Goal: Information Seeking & Learning: Learn about a topic

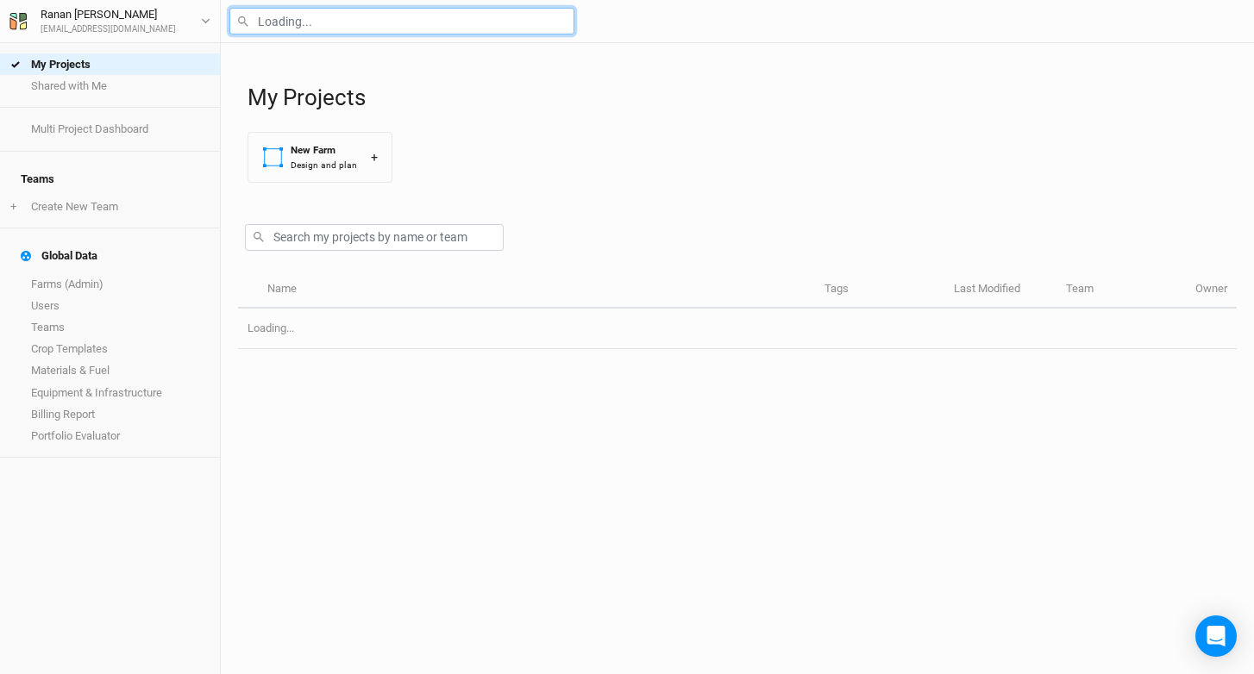
click at [317, 26] on input "text" at bounding box center [401, 21] width 345 height 27
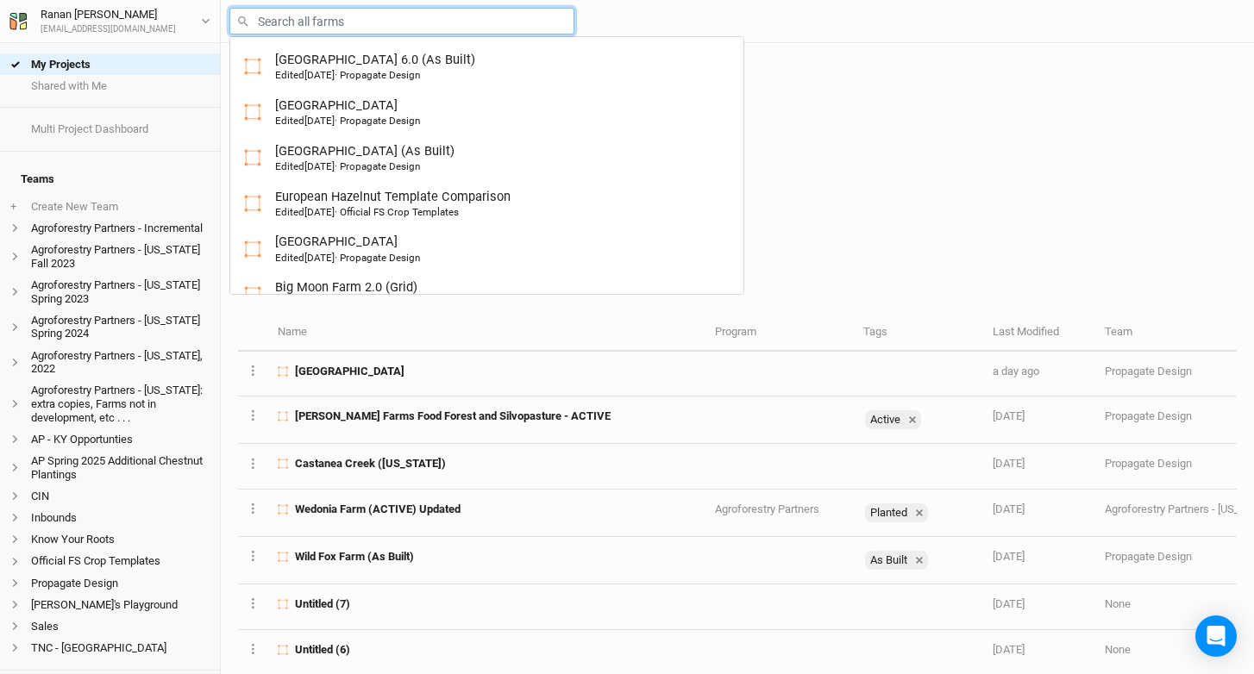
type input "t"
type input "three Point Farm 6.0 (As Built)"
type input "ta"
type input "tate 2.0"
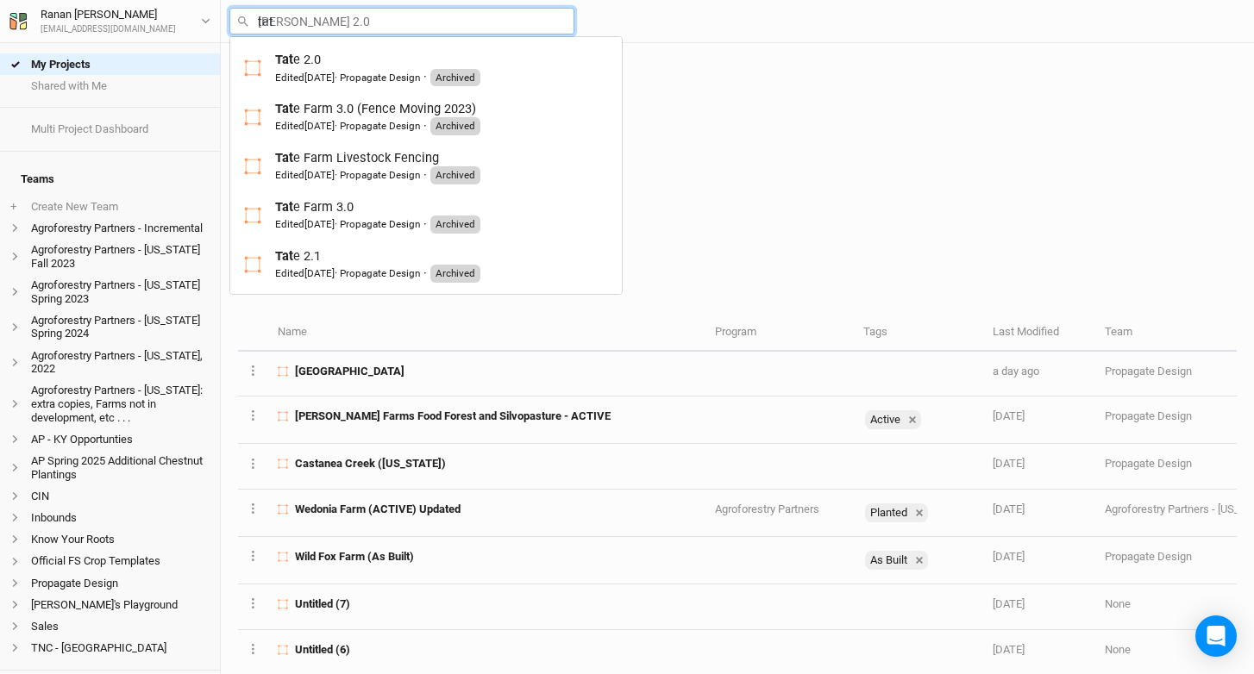
type input "tate"
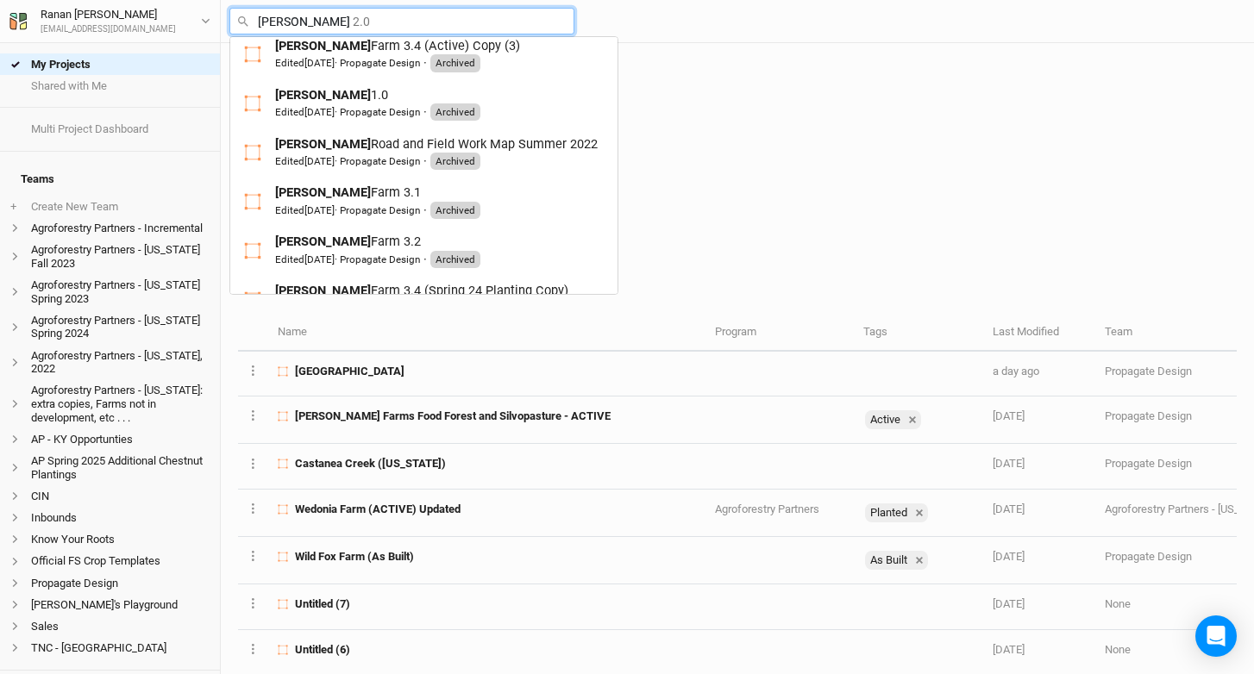
scroll to position [588, 0]
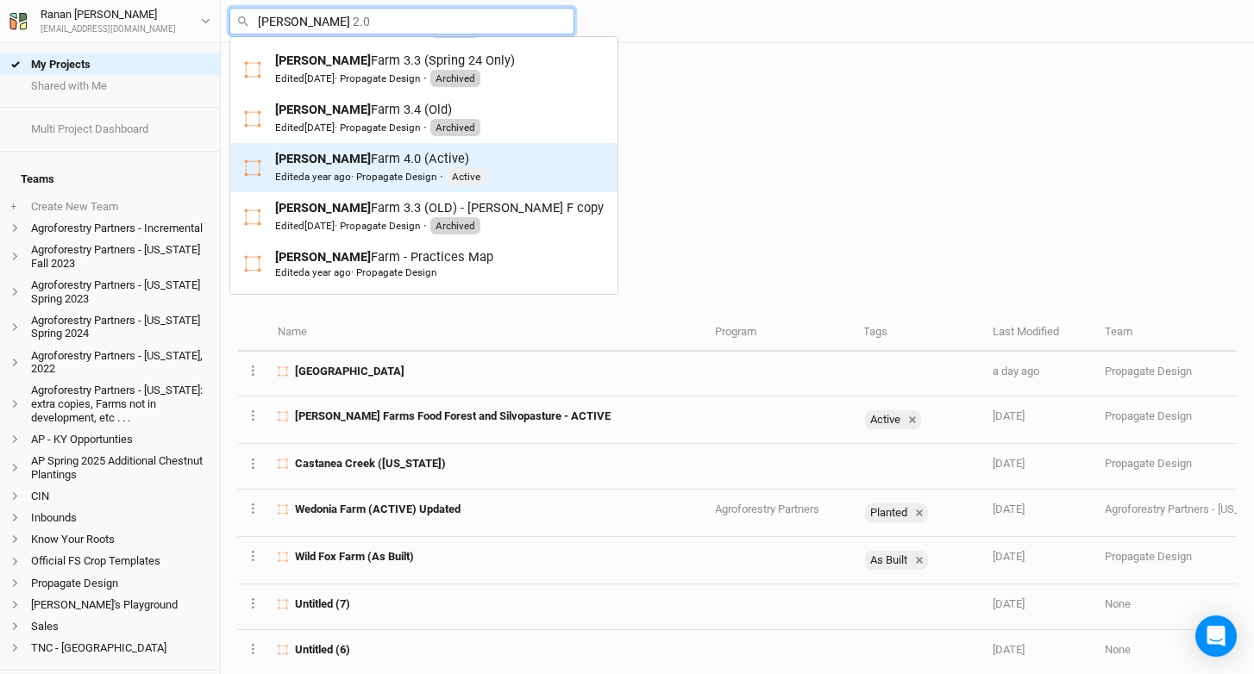
click at [383, 170] on div "Edited a year ago · Propagate Design" at bounding box center [355, 177] width 161 height 14
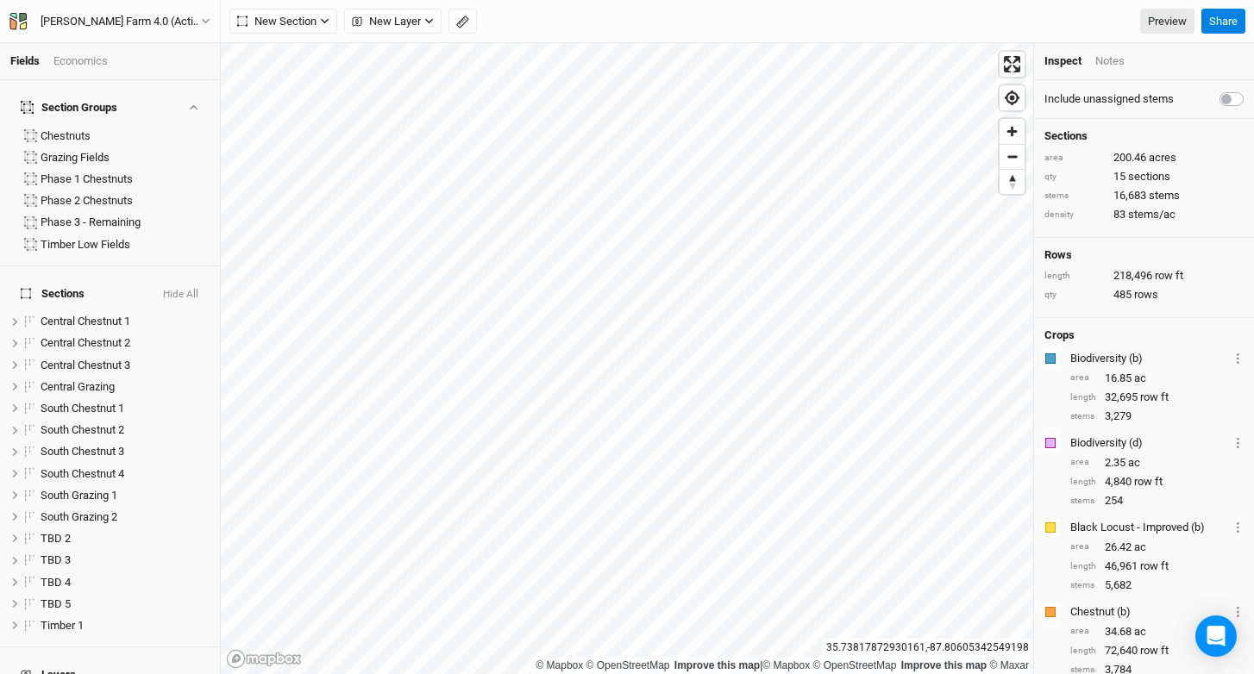
click at [147, 5] on div "Tate Farm 4.0 (Active) Back Project Settings User settings Imperial Metric Keyb…" at bounding box center [110, 21] width 221 height 43
click at [139, 30] on button "Tate Farm 4.0 (Active)" at bounding box center [110, 21] width 203 height 19
click at [135, 54] on button "Back" at bounding box center [142, 48] width 136 height 22
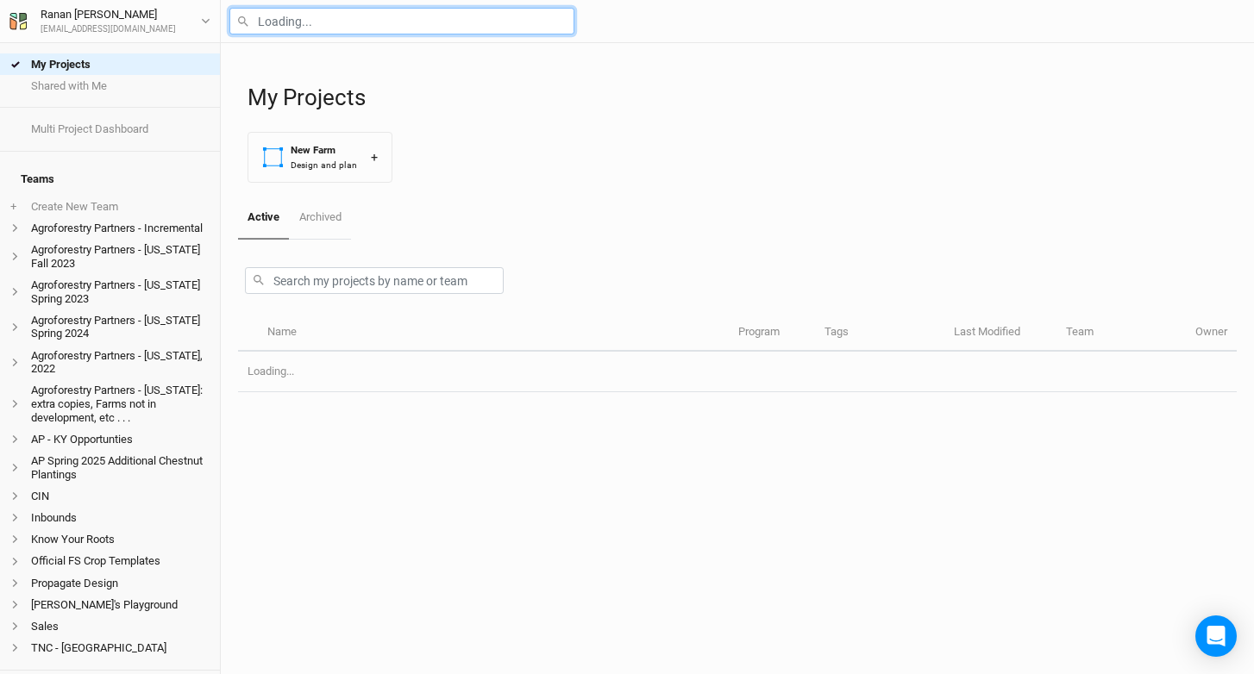
click at [284, 22] on input "text" at bounding box center [401, 21] width 345 height 27
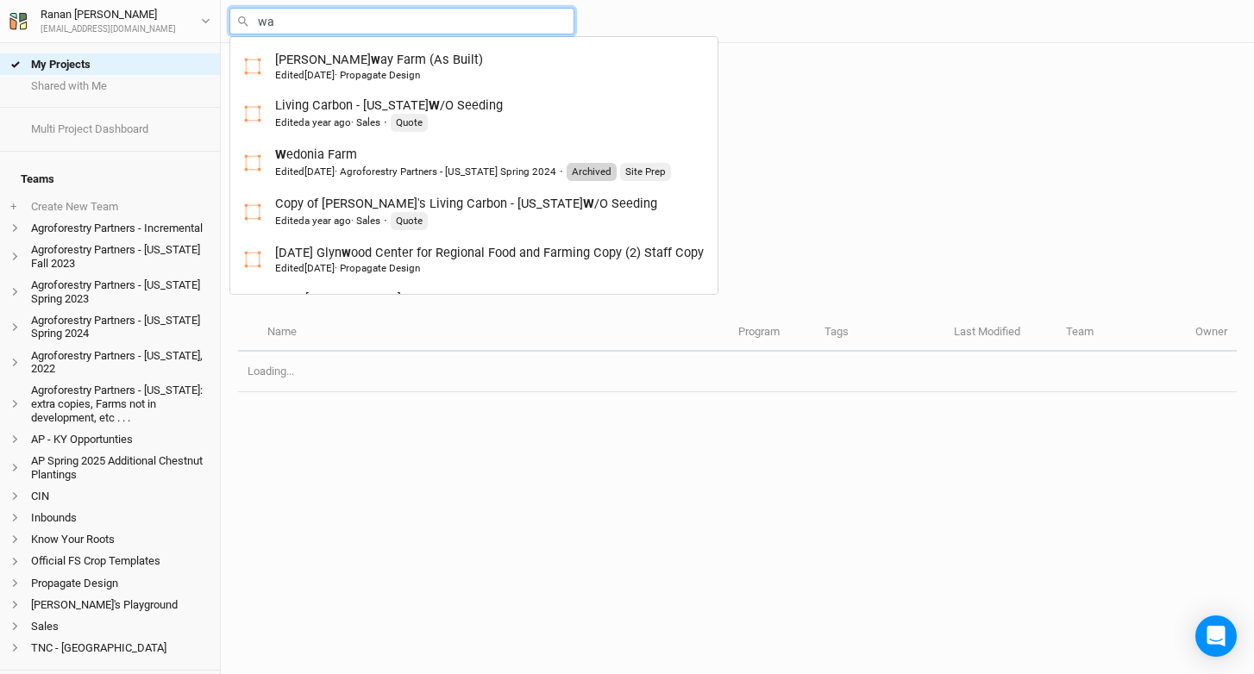
type input "wal"
type input "wally Farms Food Forest and Silvopasture - ACTIVE"
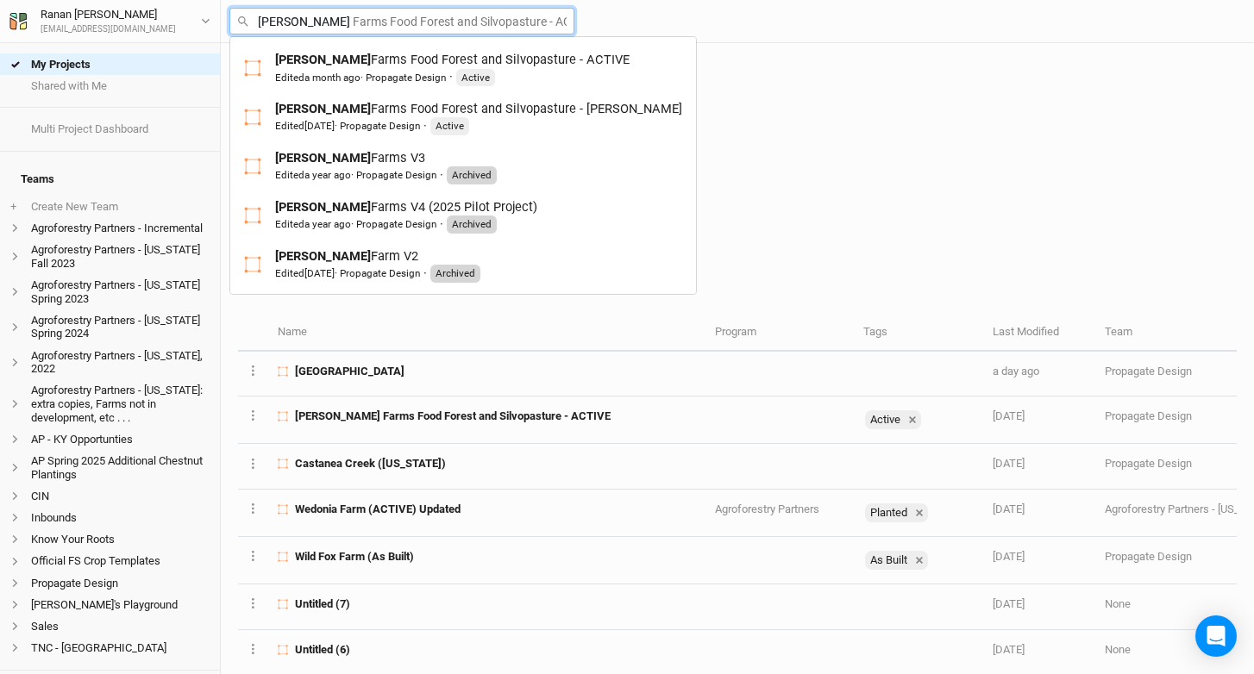
type input "Wally Farms Food Forest and Silvopasture - ACTIVE"
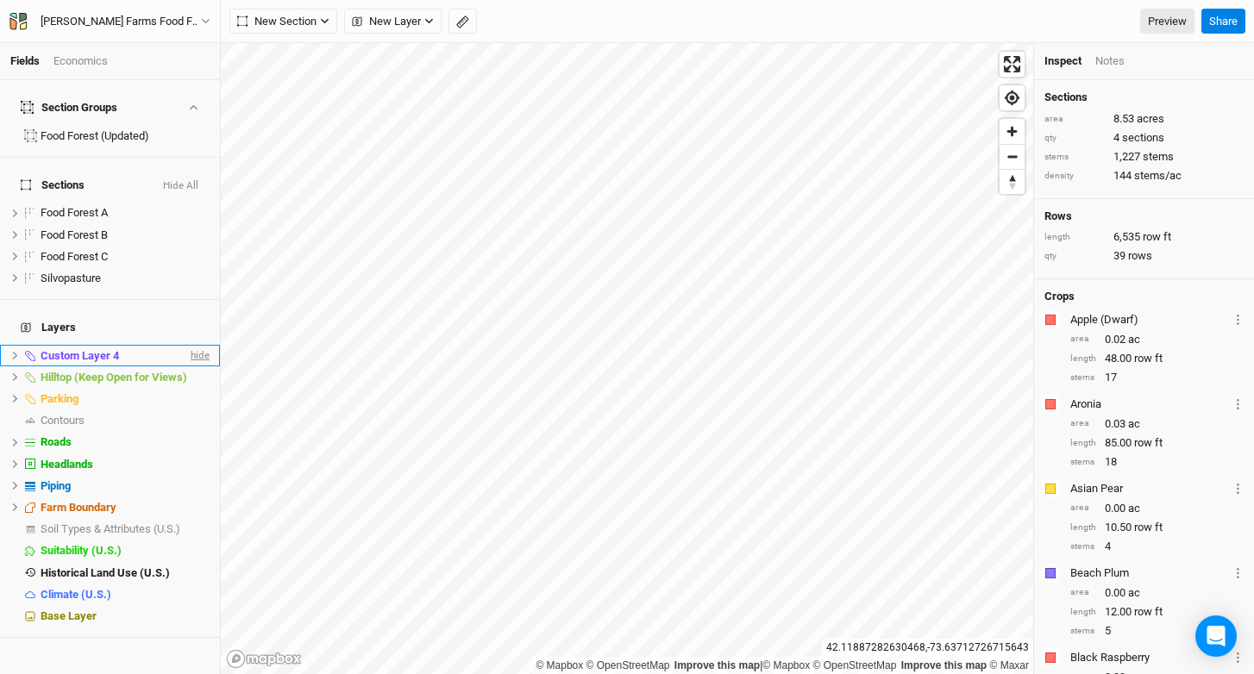
click at [187, 345] on span "hide" at bounding box center [198, 356] width 22 height 22
click at [1163, 14] on link "Preview" at bounding box center [1167, 22] width 54 height 26
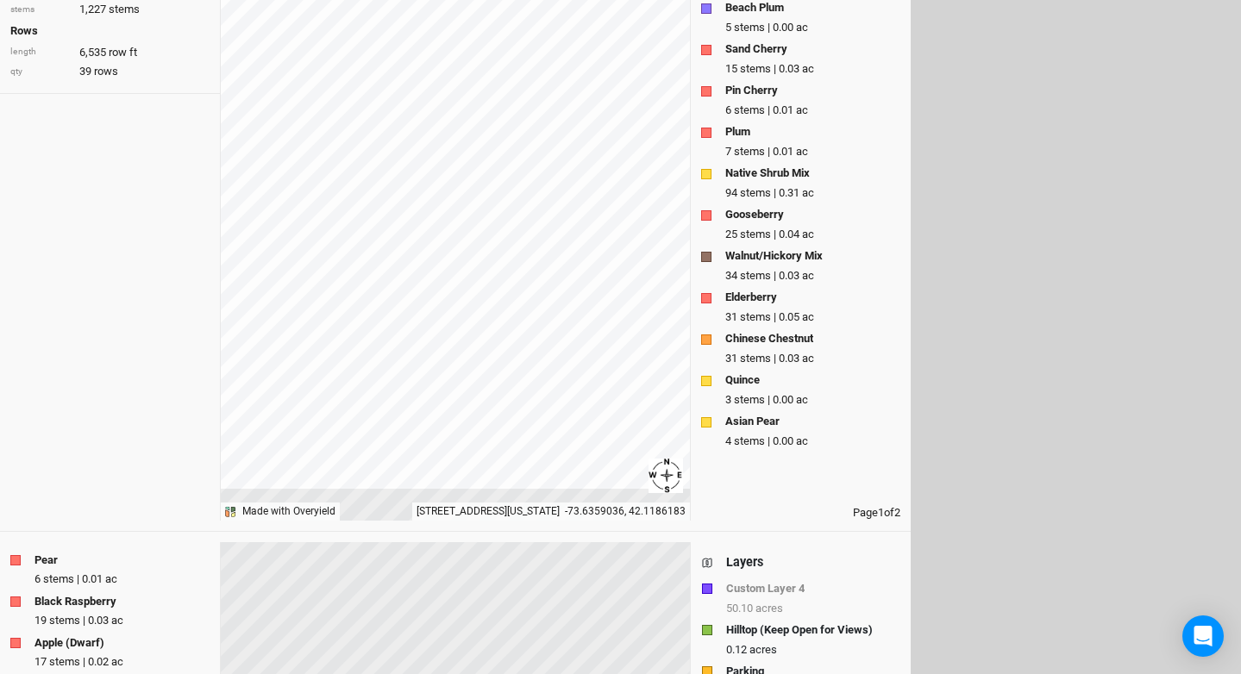
scroll to position [17, 0]
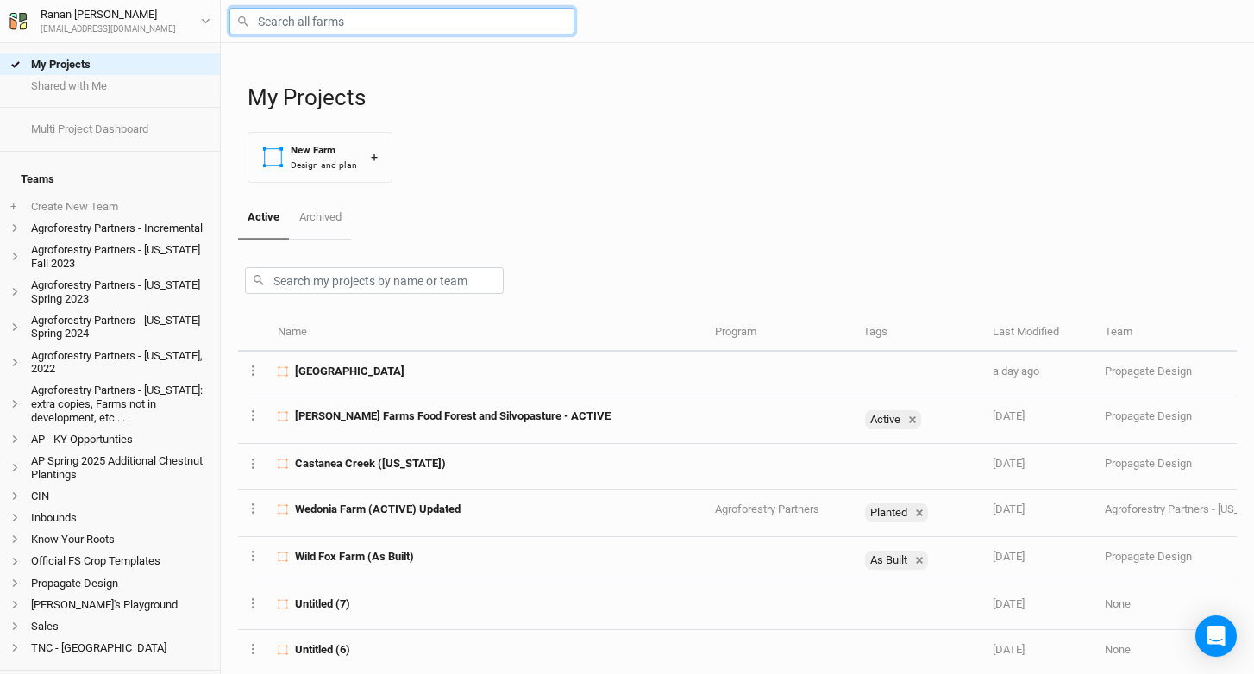
click at [285, 22] on input "text" at bounding box center [401, 21] width 345 height 27
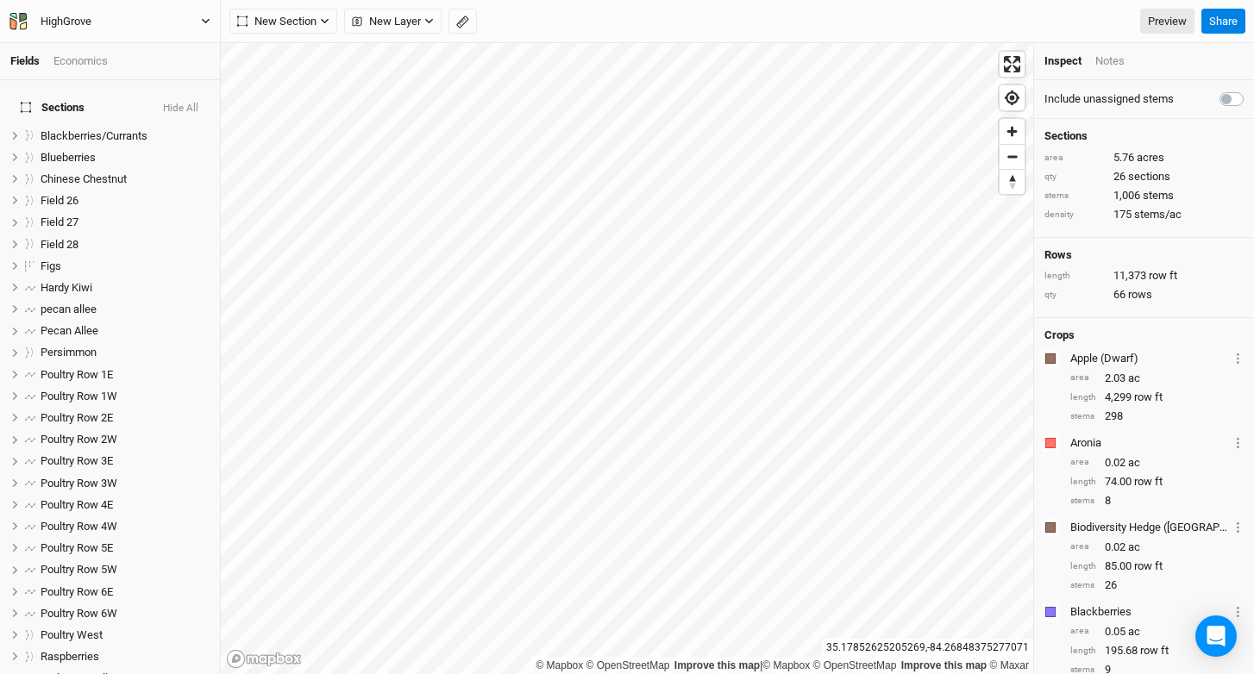
click at [61, 18] on div "HighGrove" at bounding box center [66, 21] width 51 height 17
click at [91, 74] on button "Project Settings" at bounding box center [143, 71] width 136 height 22
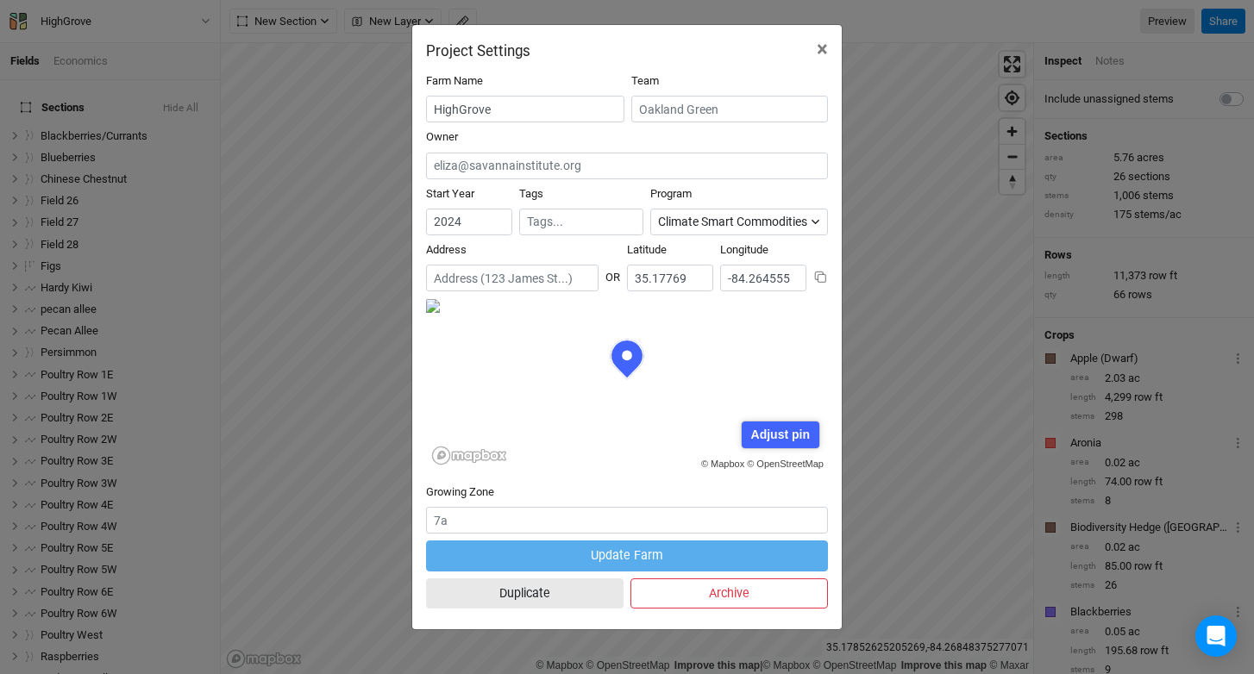
scroll to position [86, 201]
click at [821, 276] on icon at bounding box center [820, 277] width 13 height 13
click at [823, 50] on span "×" at bounding box center [822, 49] width 11 height 24
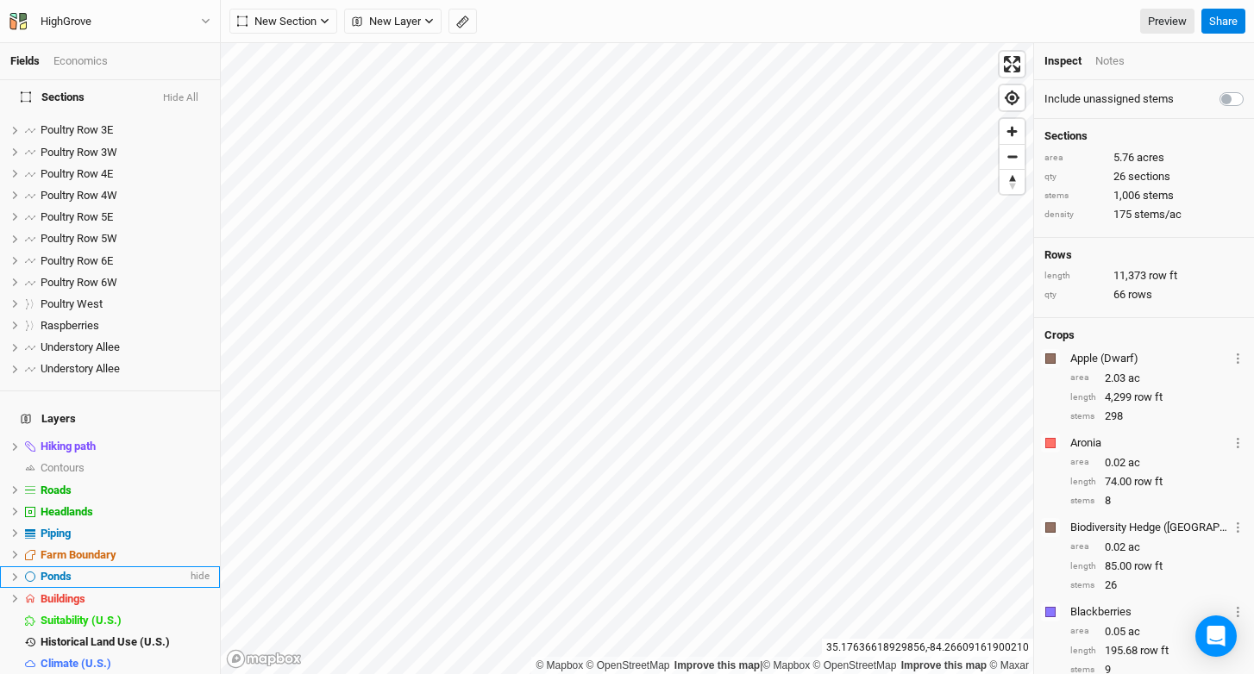
scroll to position [344, 0]
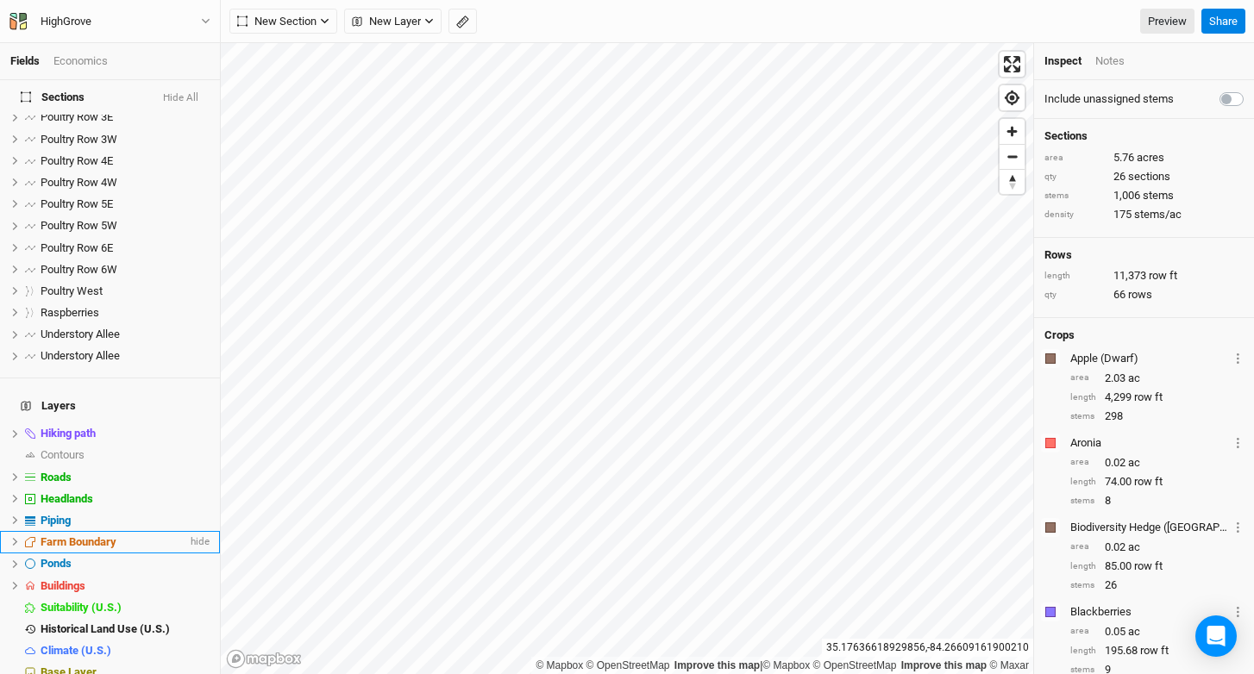
click at [103, 536] on span "Farm Boundary" at bounding box center [79, 542] width 76 height 13
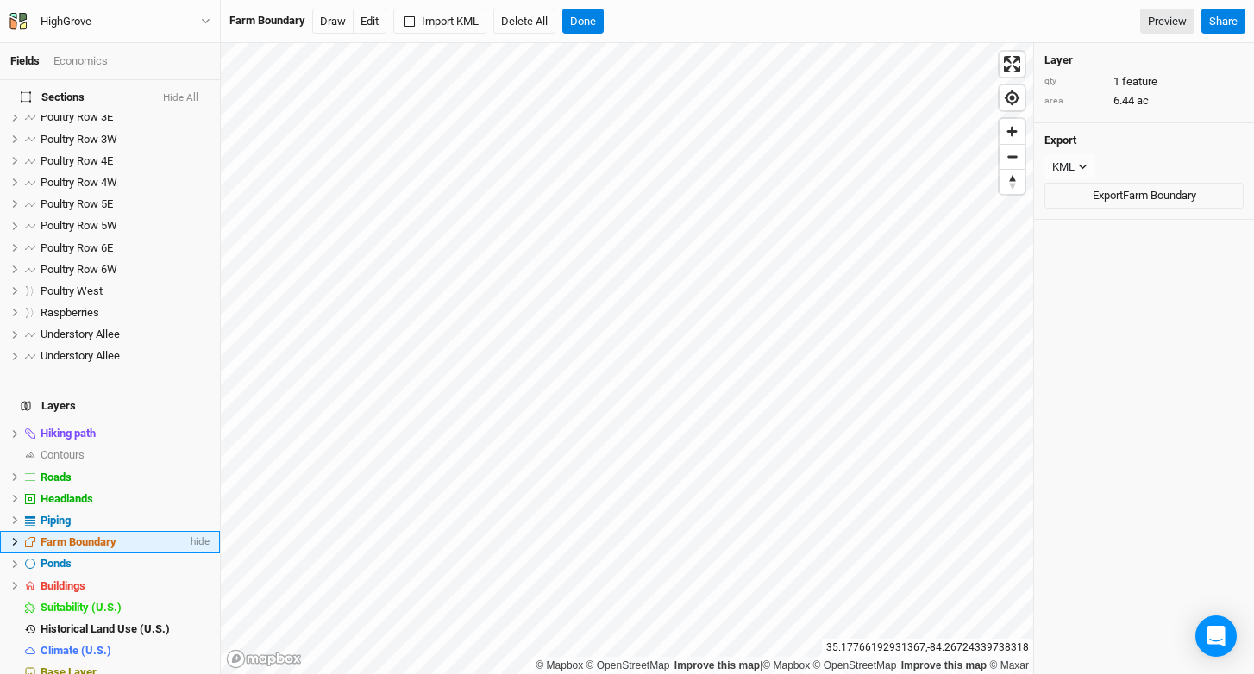
click at [13, 537] on icon at bounding box center [14, 541] width 9 height 9
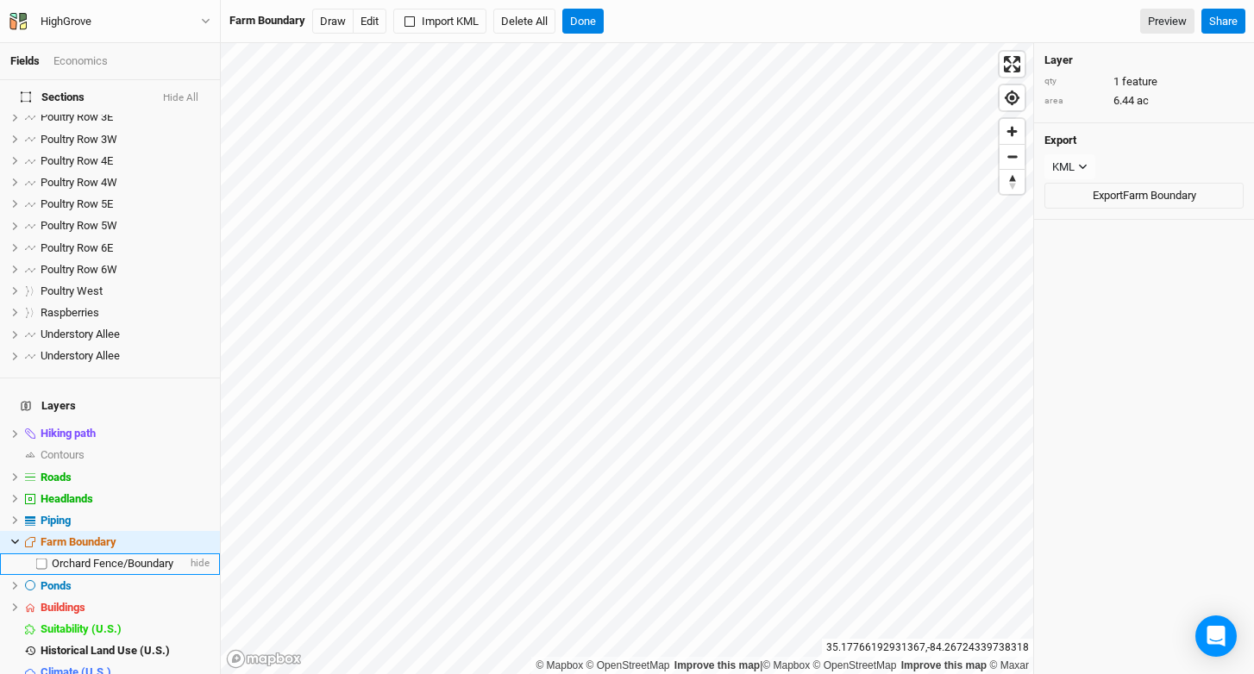
click at [97, 557] on span "Orchard Fence/Boundary" at bounding box center [113, 563] width 122 height 13
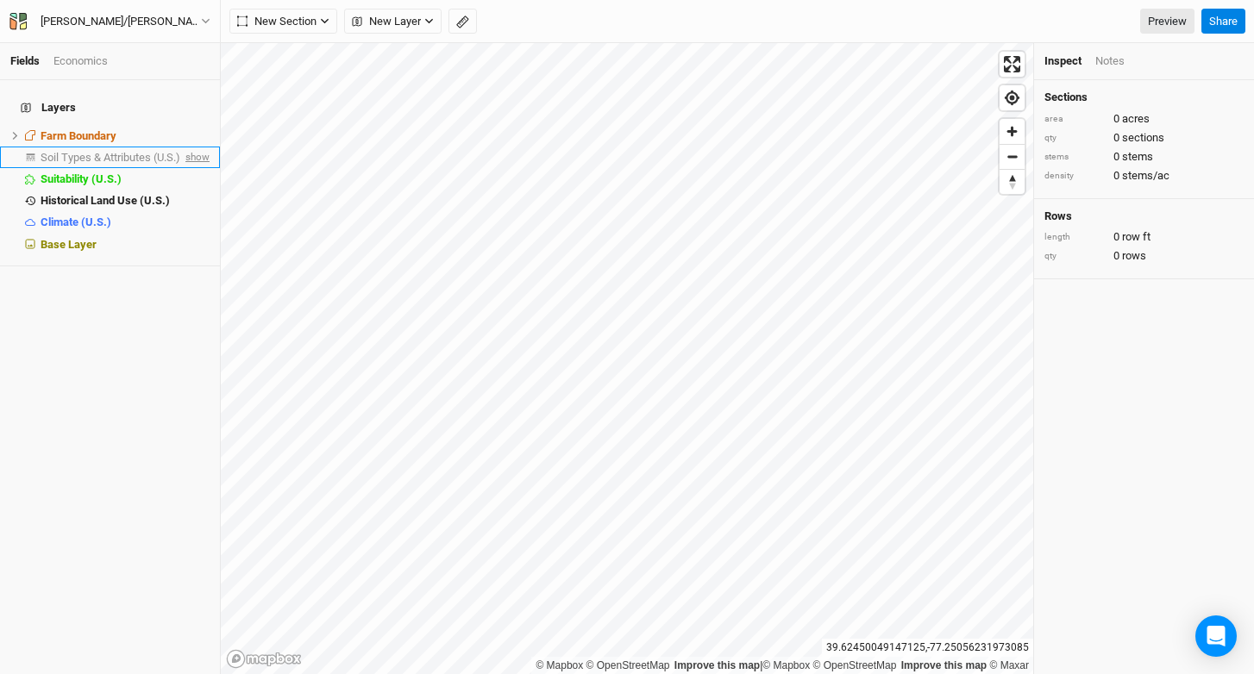
click at [188, 150] on span "show" at bounding box center [196, 158] width 28 height 22
click at [101, 154] on div "Soil Types & Attributes (U.S.)" at bounding box center [114, 158] width 147 height 14
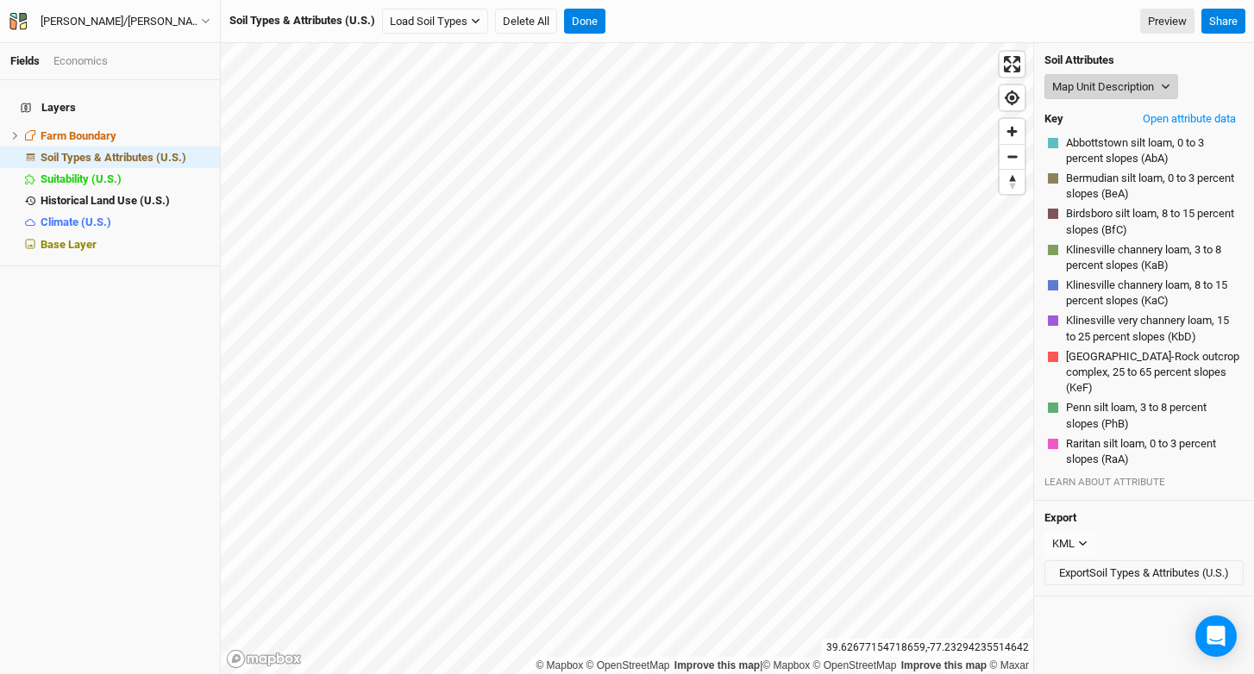
click at [1132, 85] on button "Map Unit Description" at bounding box center [1111, 87] width 134 height 26
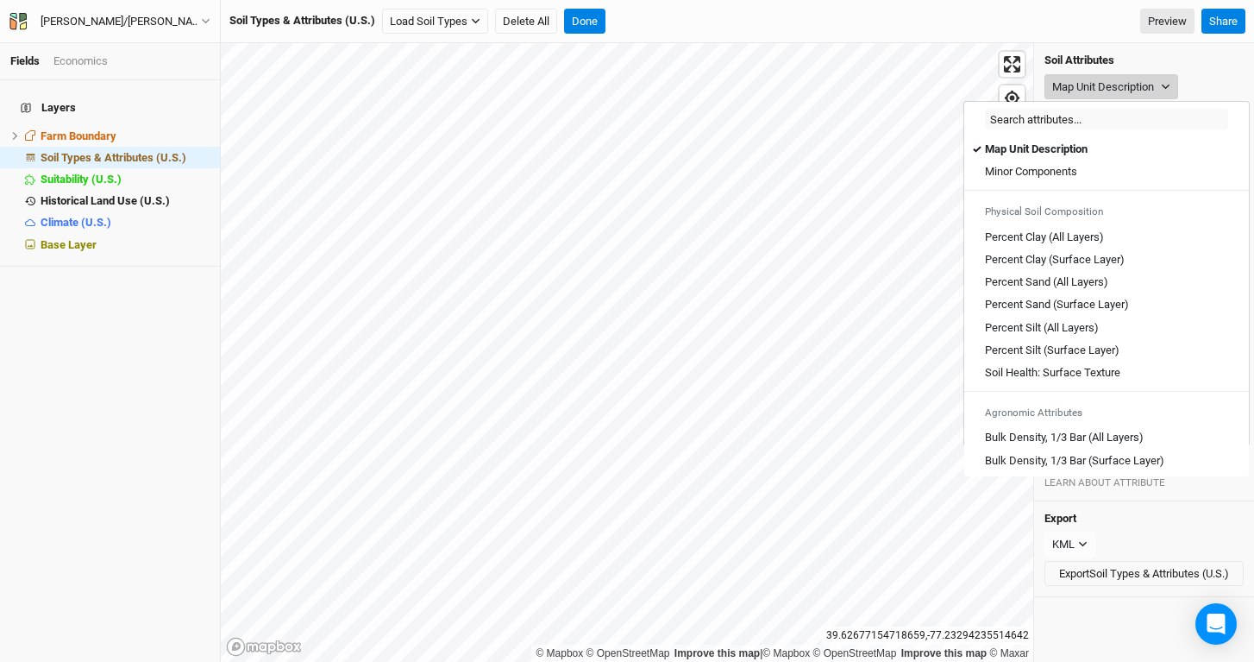
click at [1127, 78] on button "Map Unit Description" at bounding box center [1111, 87] width 134 height 26
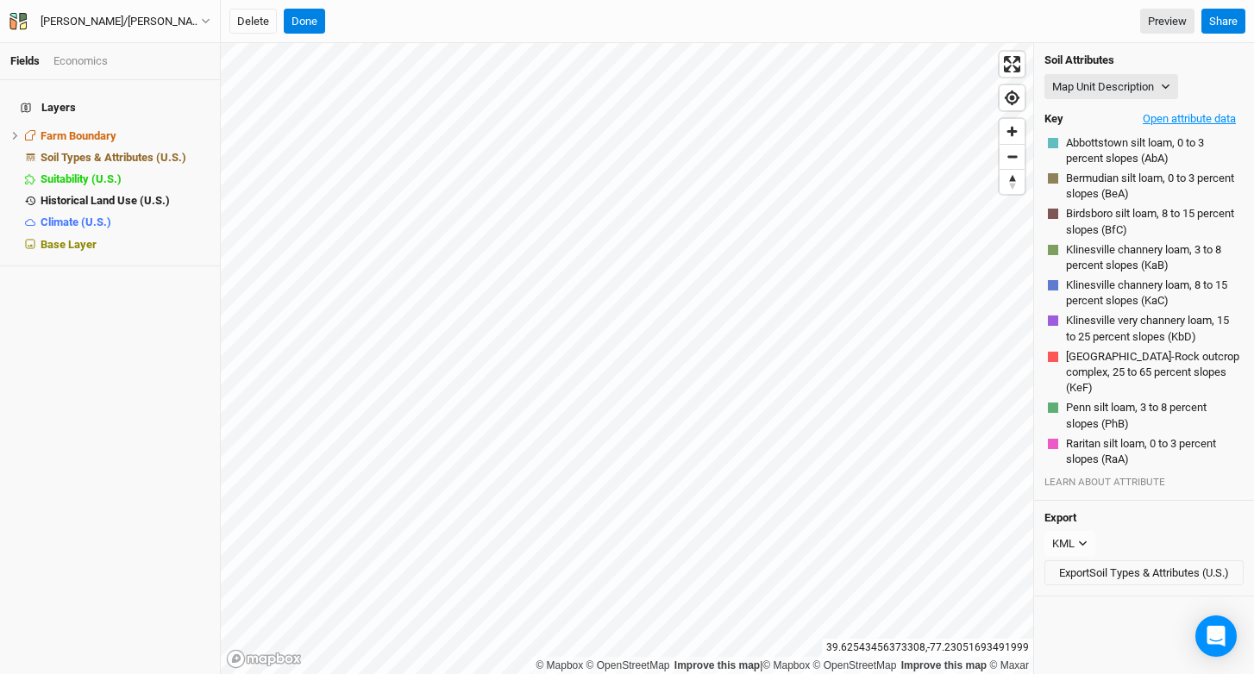
click at [1139, 121] on button "Open attribute data" at bounding box center [1189, 119] width 109 height 26
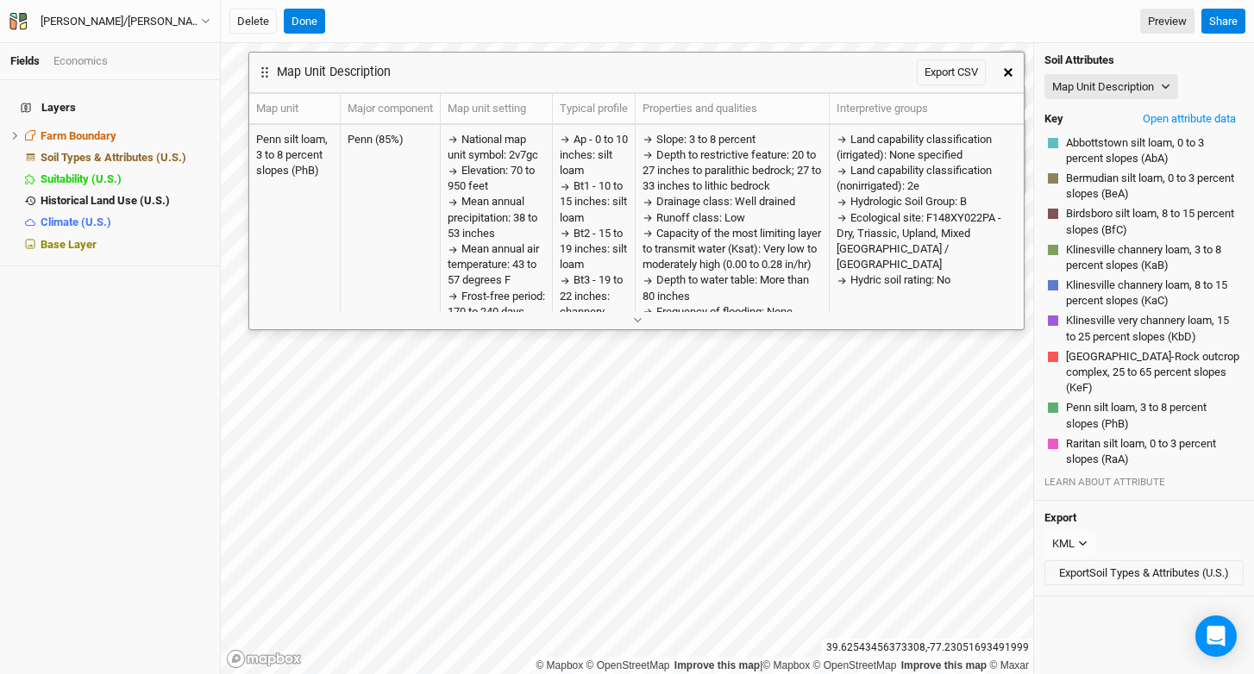
click at [1013, 78] on button "button" at bounding box center [1008, 72] width 31 height 31
